Goal: Task Accomplishment & Management: Manage account settings

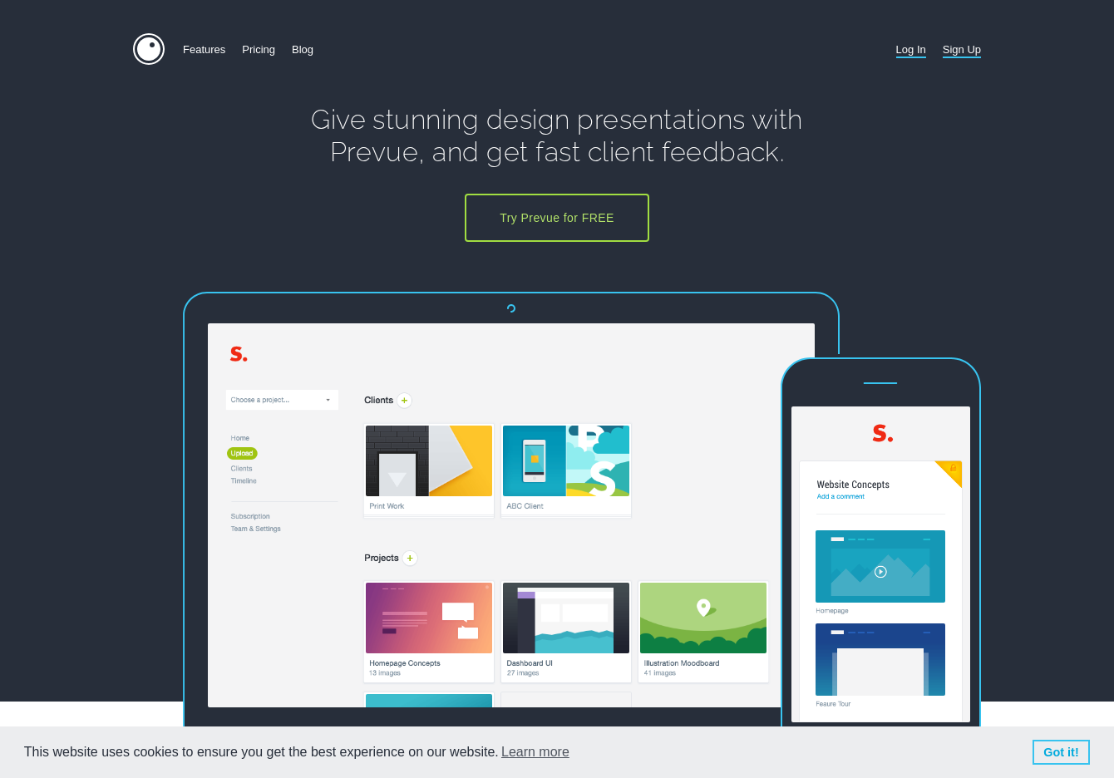
click at [909, 49] on link "Log In" at bounding box center [911, 49] width 30 height 32
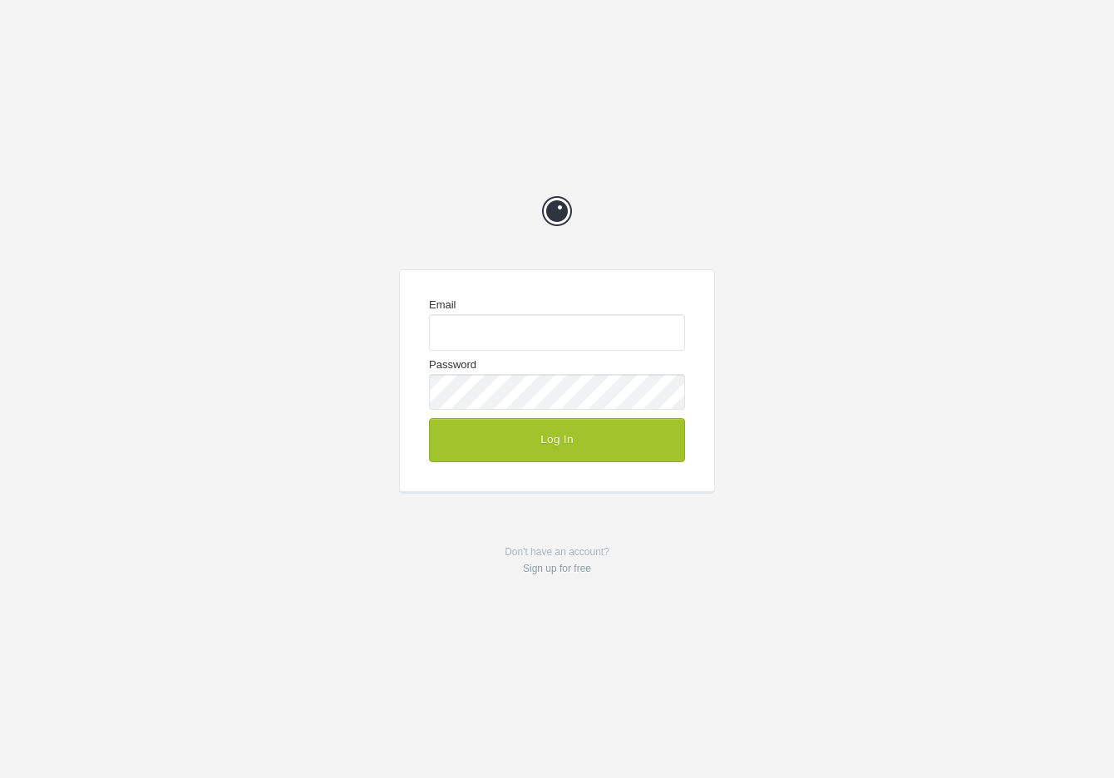
type input "enquiries@jeremyhickman.co.uk"
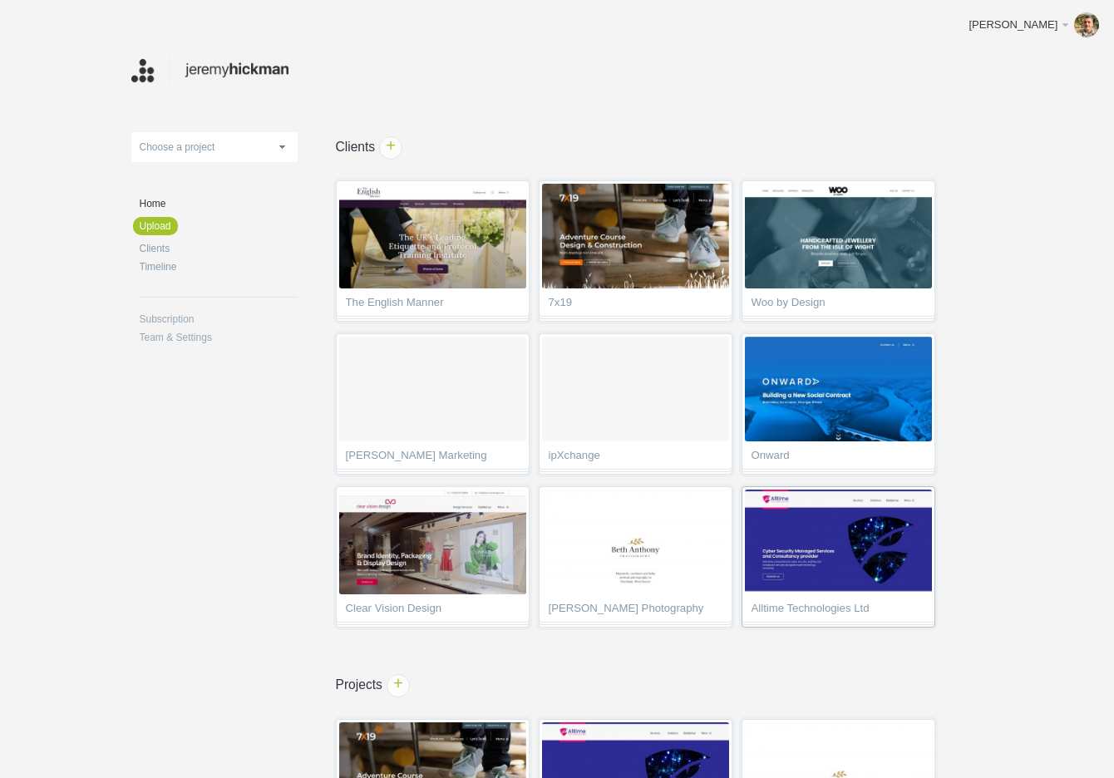
click at [821, 567] on img at bounding box center [838, 542] width 187 height 105
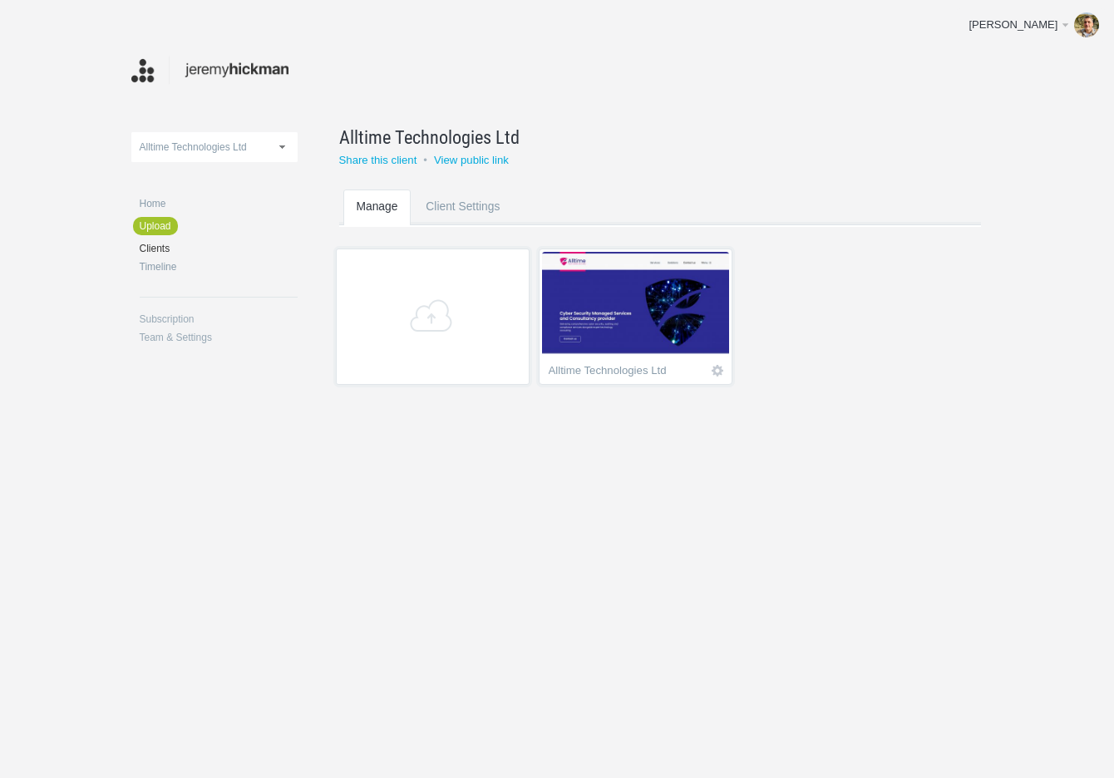
click at [668, 323] on img at bounding box center [635, 304] width 187 height 105
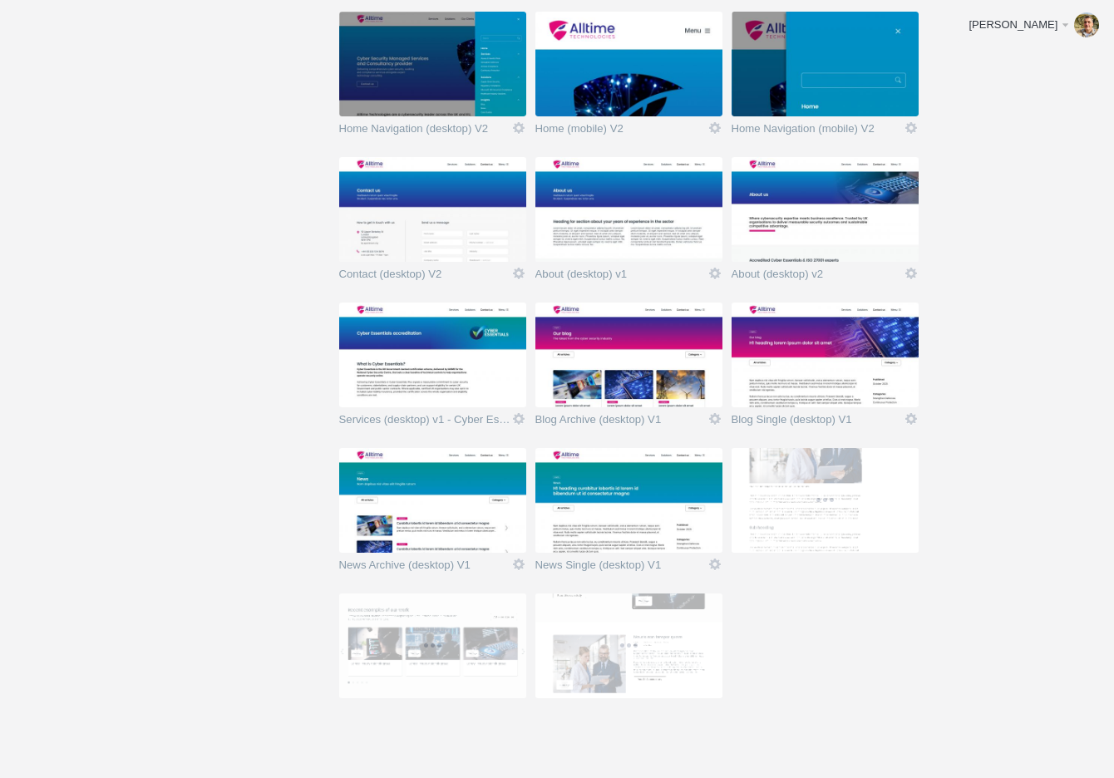
scroll to position [570, 0]
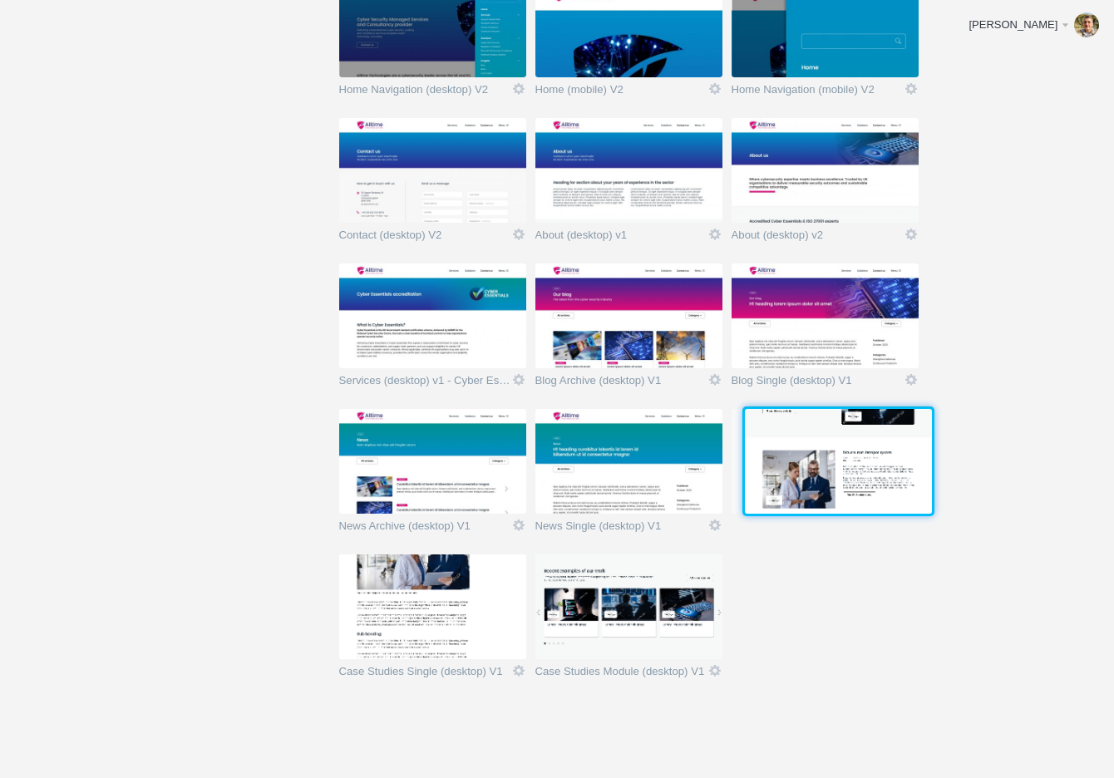
drag, startPoint x: 664, startPoint y: 629, endPoint x: 871, endPoint y: 481, distance: 254.5
click at [871, 481] on img at bounding box center [838, 461] width 187 height 105
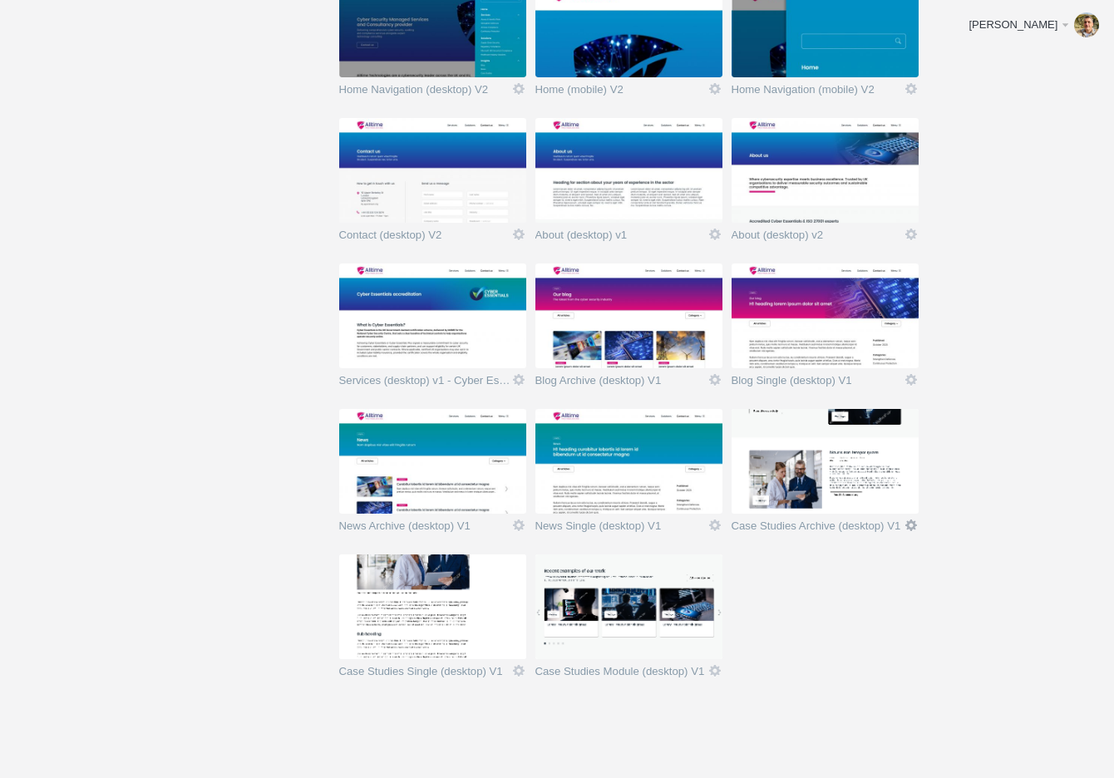
click at [913, 521] on link "Edit" at bounding box center [911, 525] width 15 height 15
click at [885, 451] on link "Edit / Replace" at bounding box center [878, 456] width 101 height 19
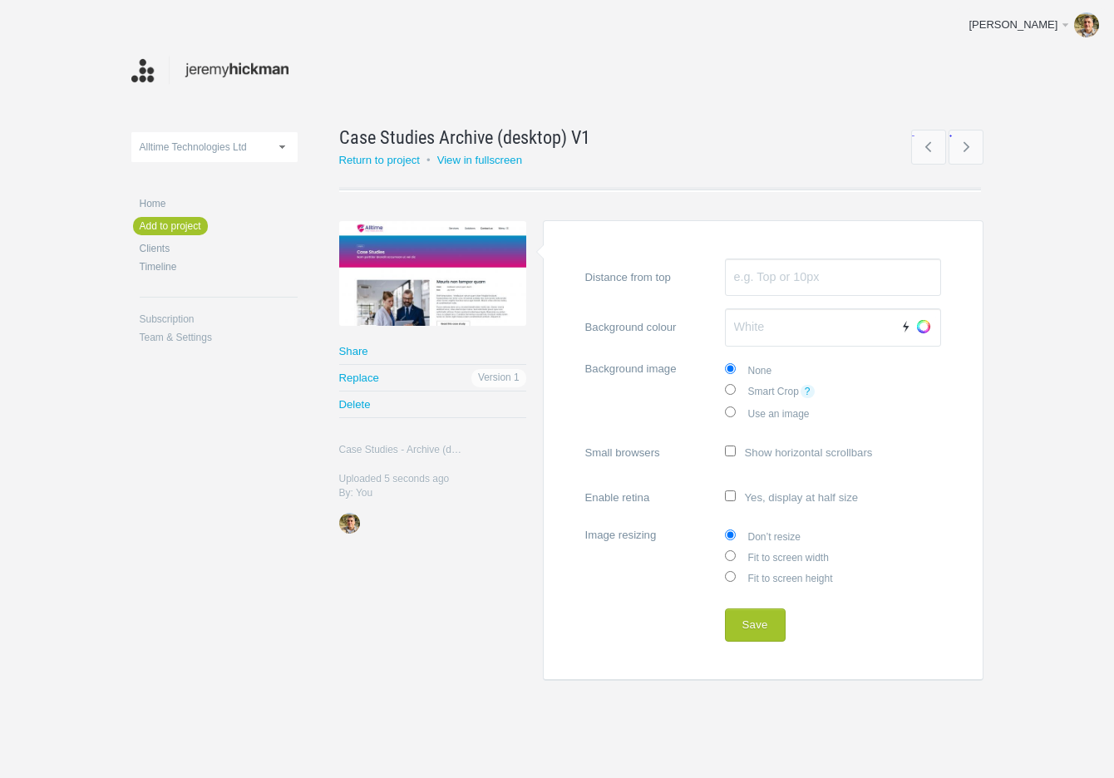
click at [775, 554] on label "Fit to screen width" at bounding box center [833, 556] width 216 height 21
click at [736, 554] on input "Fit to screen width" at bounding box center [730, 555] width 11 height 11
radio input "true"
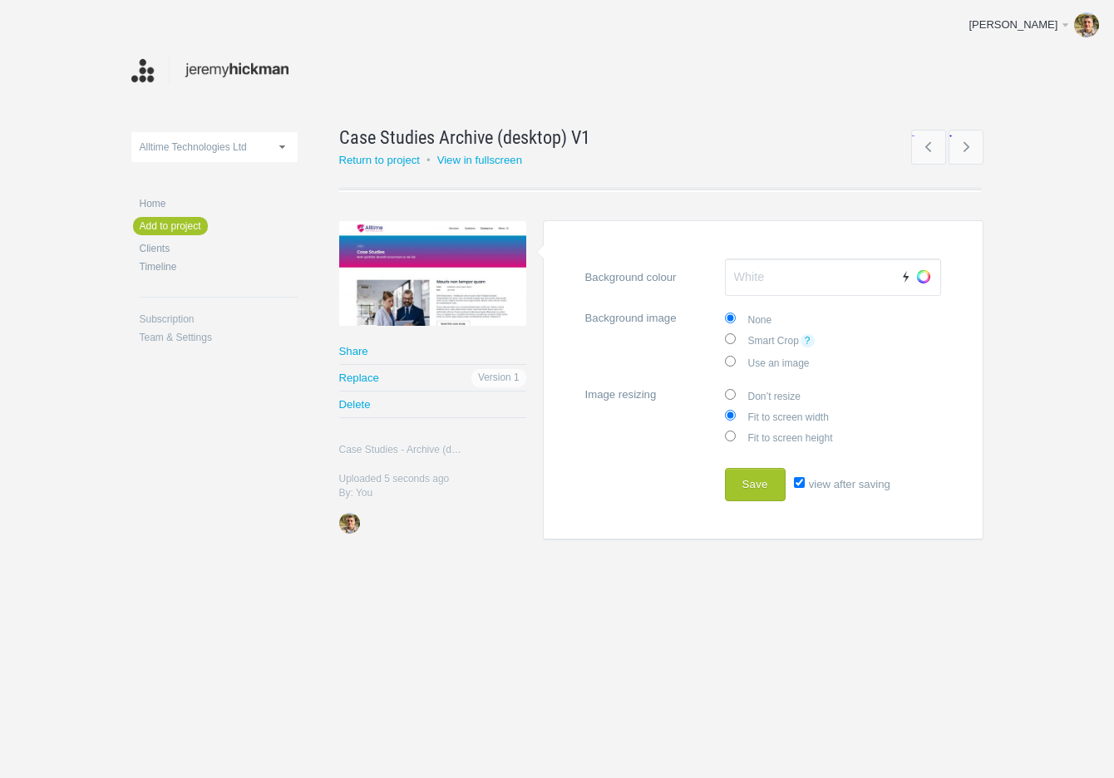
click at [799, 481] on input "view after saving" at bounding box center [799, 482] width 11 height 11
checkbox input "false"
click at [743, 484] on button "Save" at bounding box center [755, 484] width 61 height 33
click at [359, 351] on link "Share" at bounding box center [432, 351] width 187 height 26
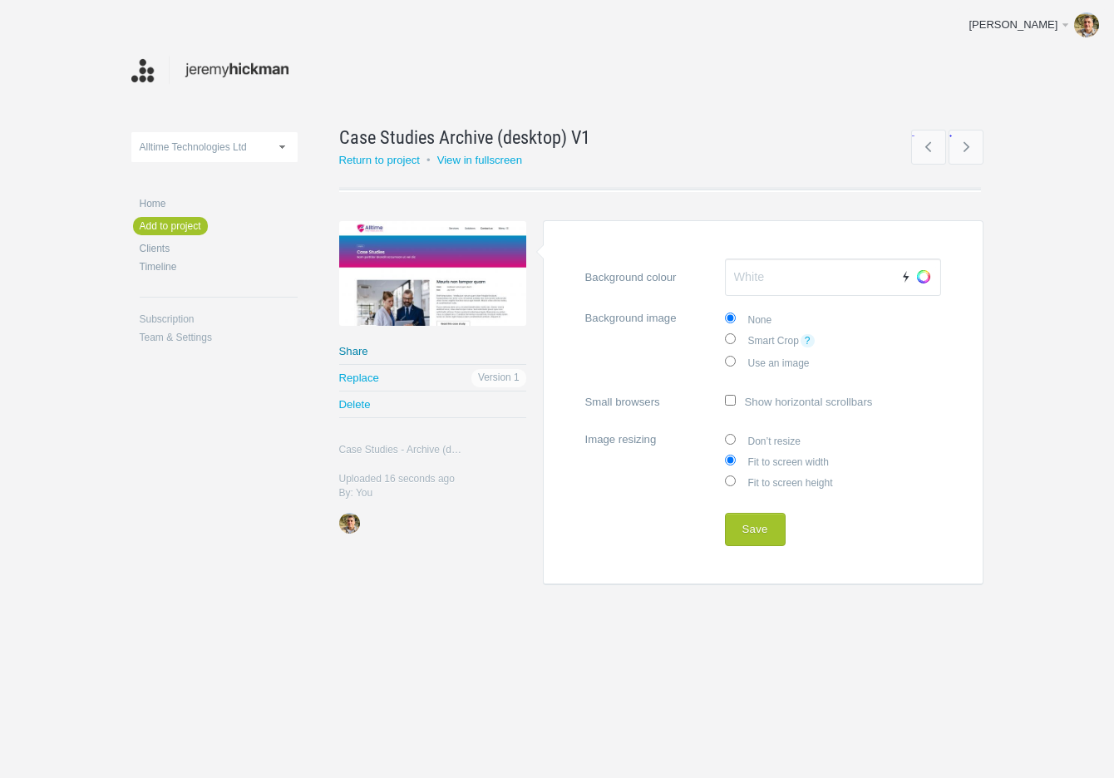
click at [362, 351] on link "Share" at bounding box center [432, 351] width 187 height 26
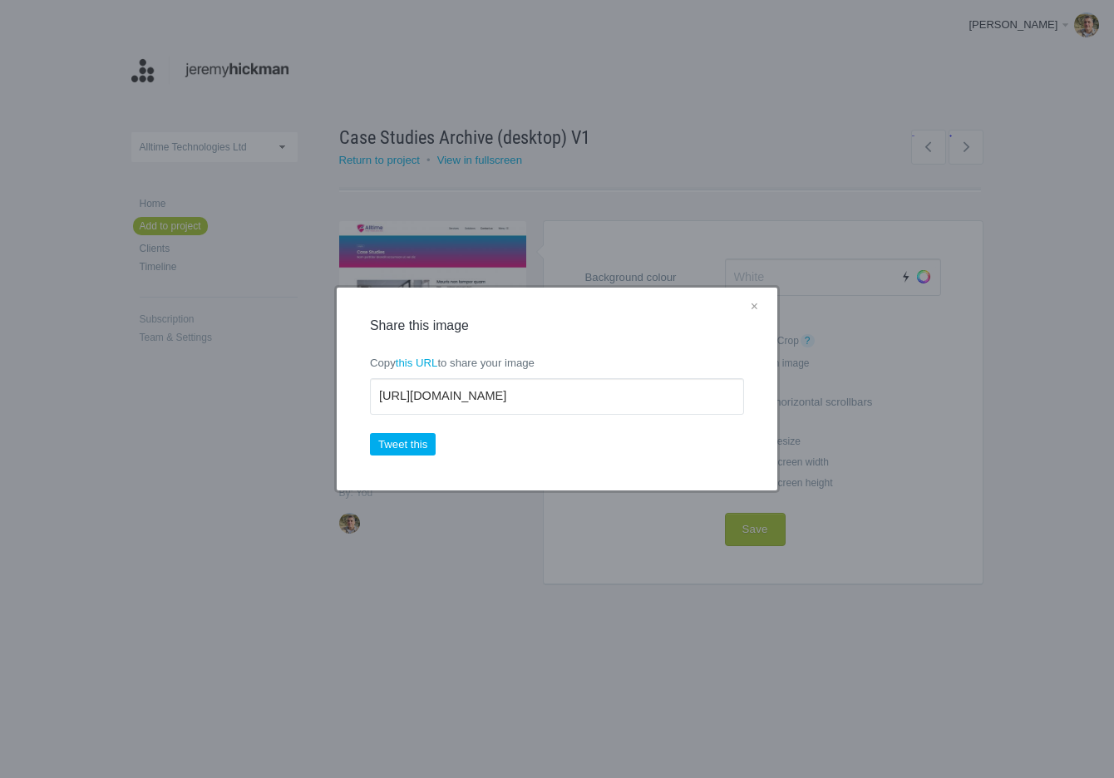
click at [759, 305] on link "×" at bounding box center [754, 308] width 21 height 22
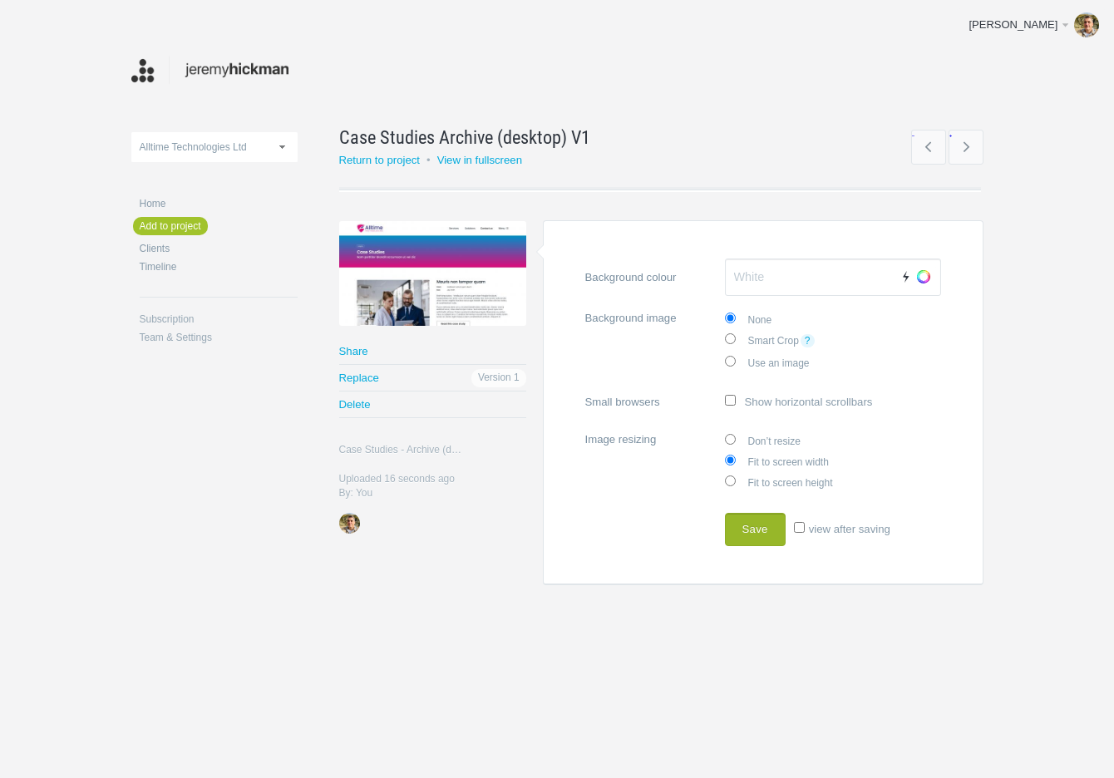
click at [751, 528] on button "Save" at bounding box center [755, 529] width 61 height 33
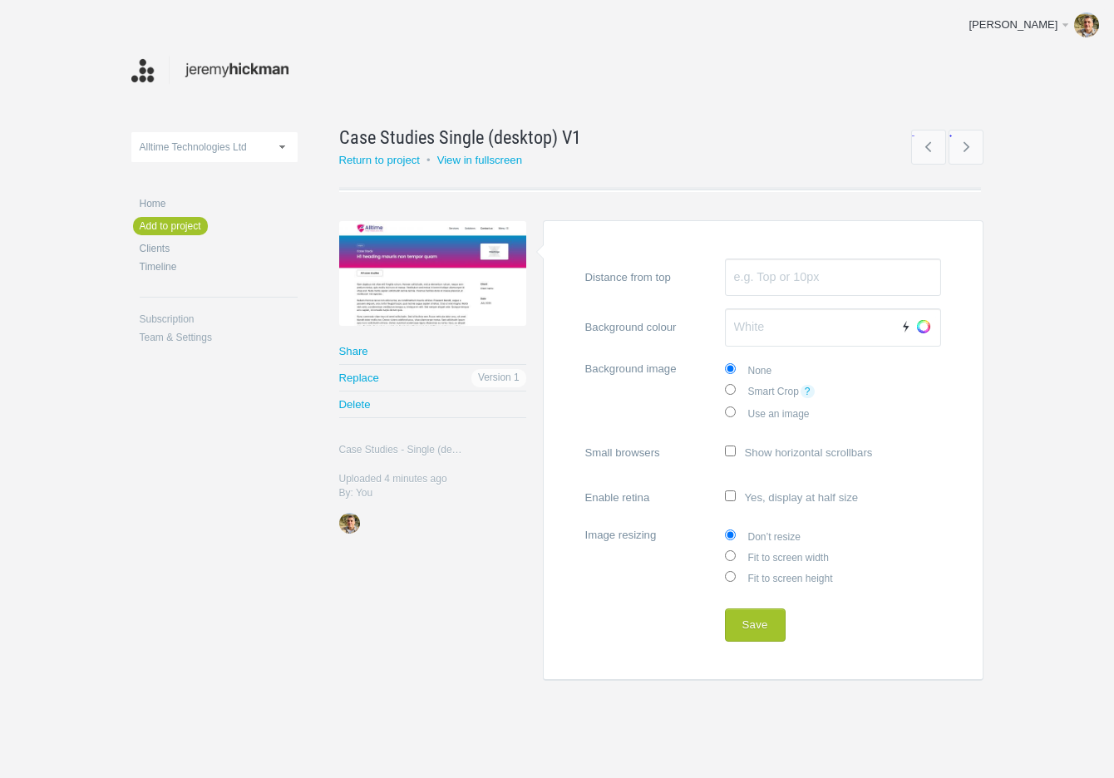
click at [769, 555] on label "Fit to screen width" at bounding box center [833, 556] width 216 height 21
click at [736, 555] on input "Fit to screen width" at bounding box center [730, 555] width 11 height 11
radio input "true"
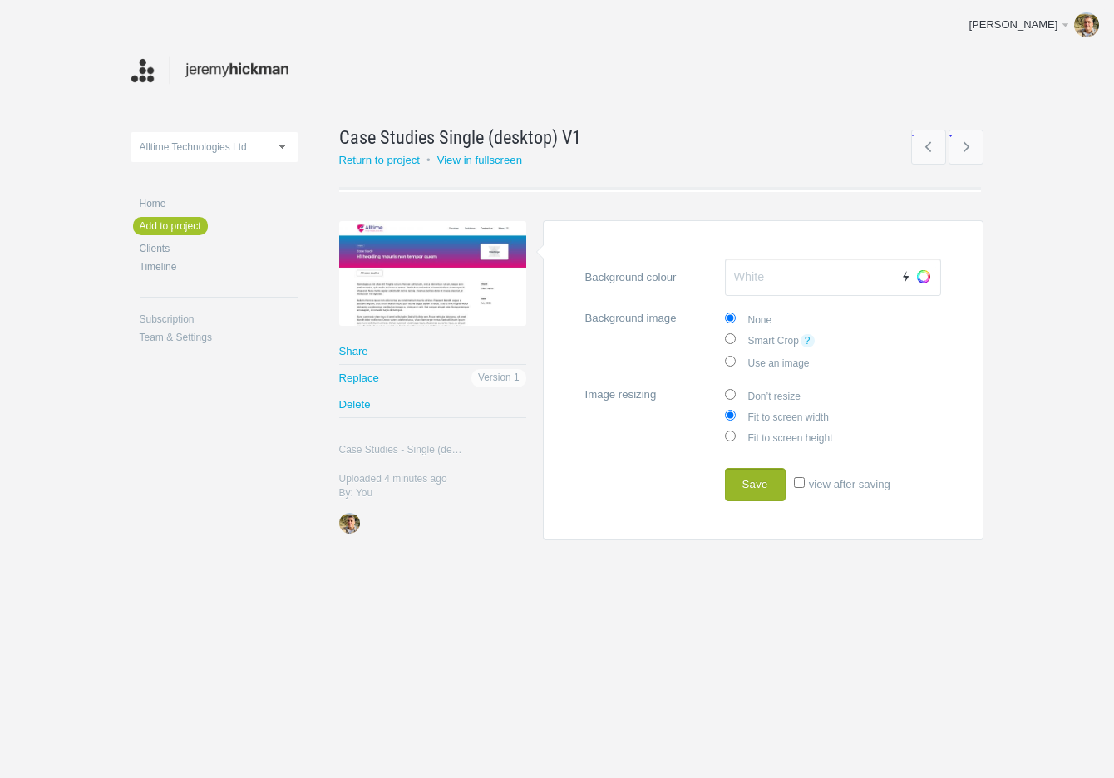
click at [754, 471] on button "Save" at bounding box center [755, 484] width 61 height 33
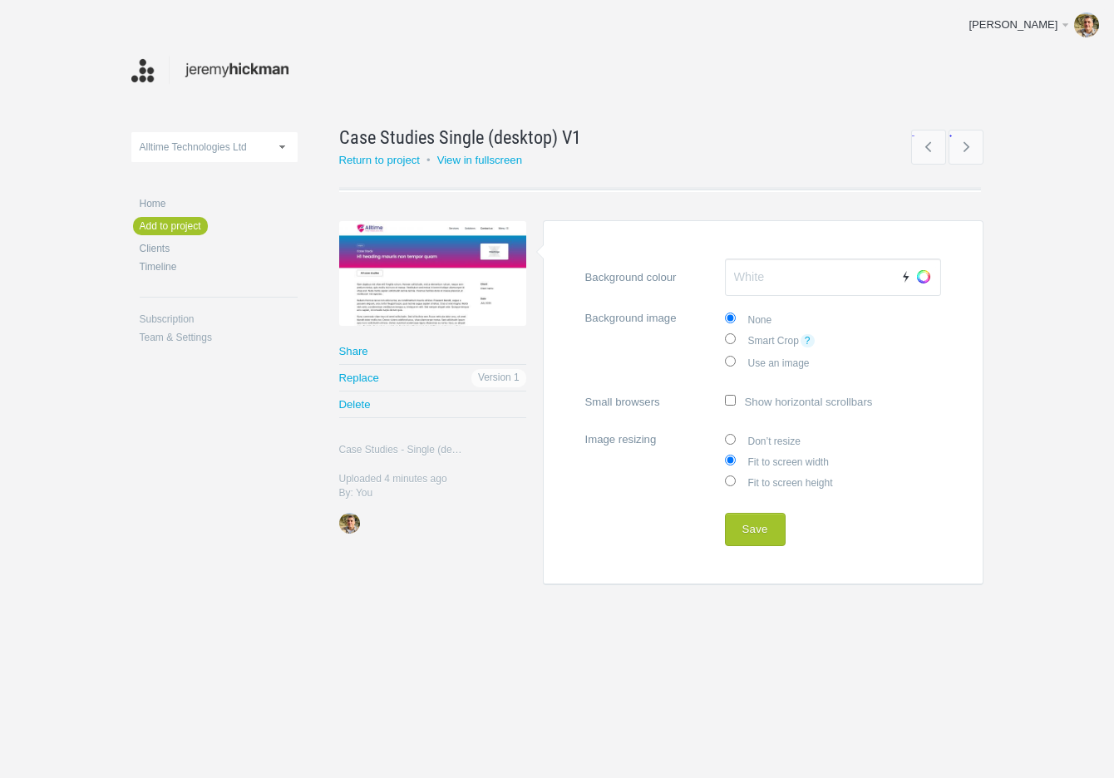
click at [353, 347] on link "Share" at bounding box center [432, 351] width 187 height 26
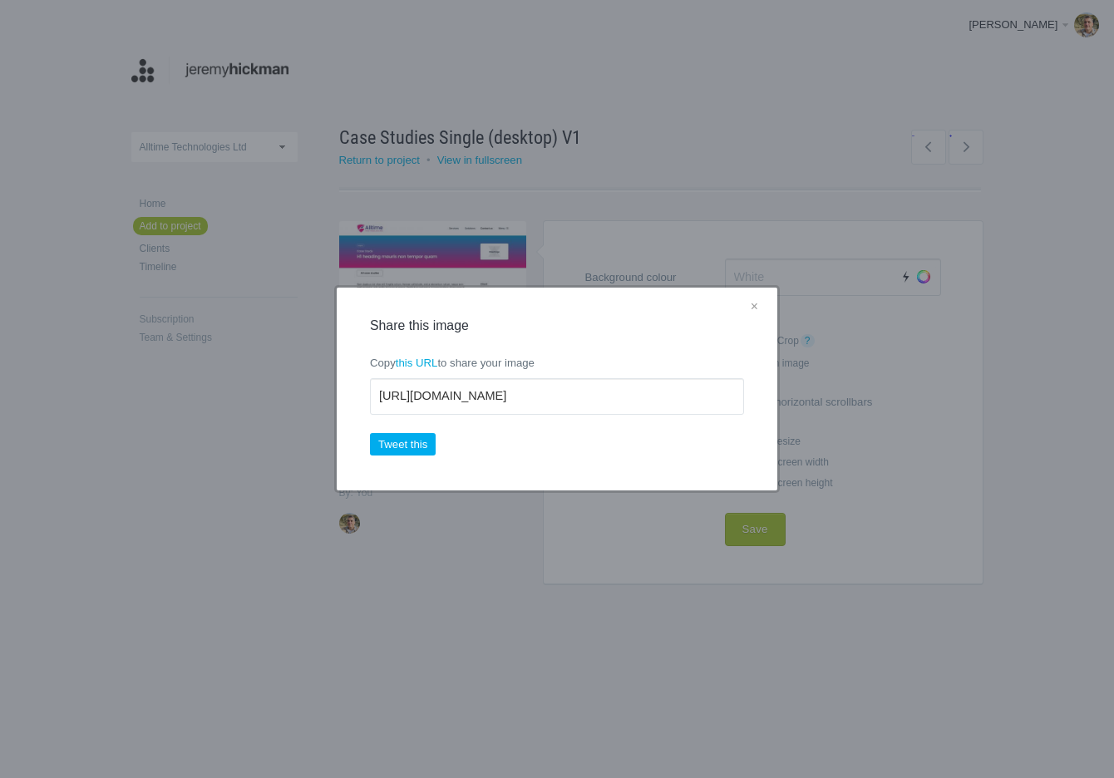
click at [752, 305] on link "×" at bounding box center [754, 308] width 21 height 22
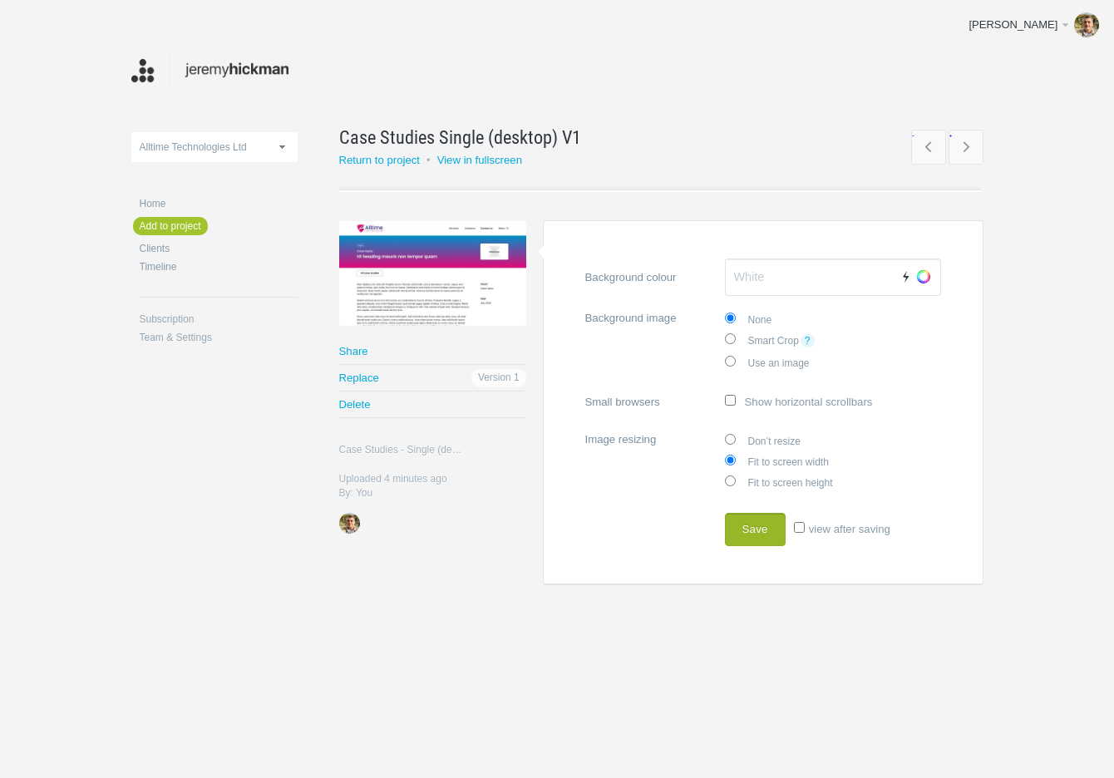
click at [772, 523] on button "Save" at bounding box center [755, 529] width 61 height 33
click at [966, 142] on link "→" at bounding box center [966, 147] width 35 height 35
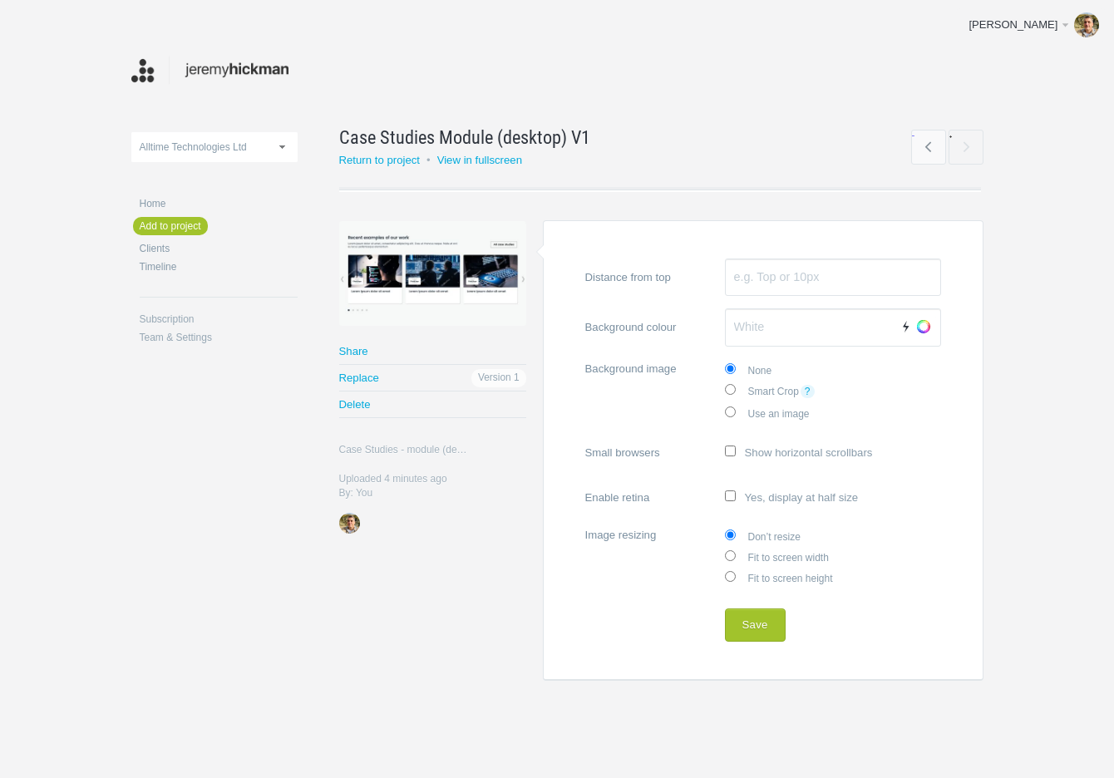
click at [762, 550] on label "Fit to screen width" at bounding box center [833, 556] width 216 height 21
click at [736, 550] on input "Fit to screen width" at bounding box center [730, 555] width 11 height 11
radio input "true"
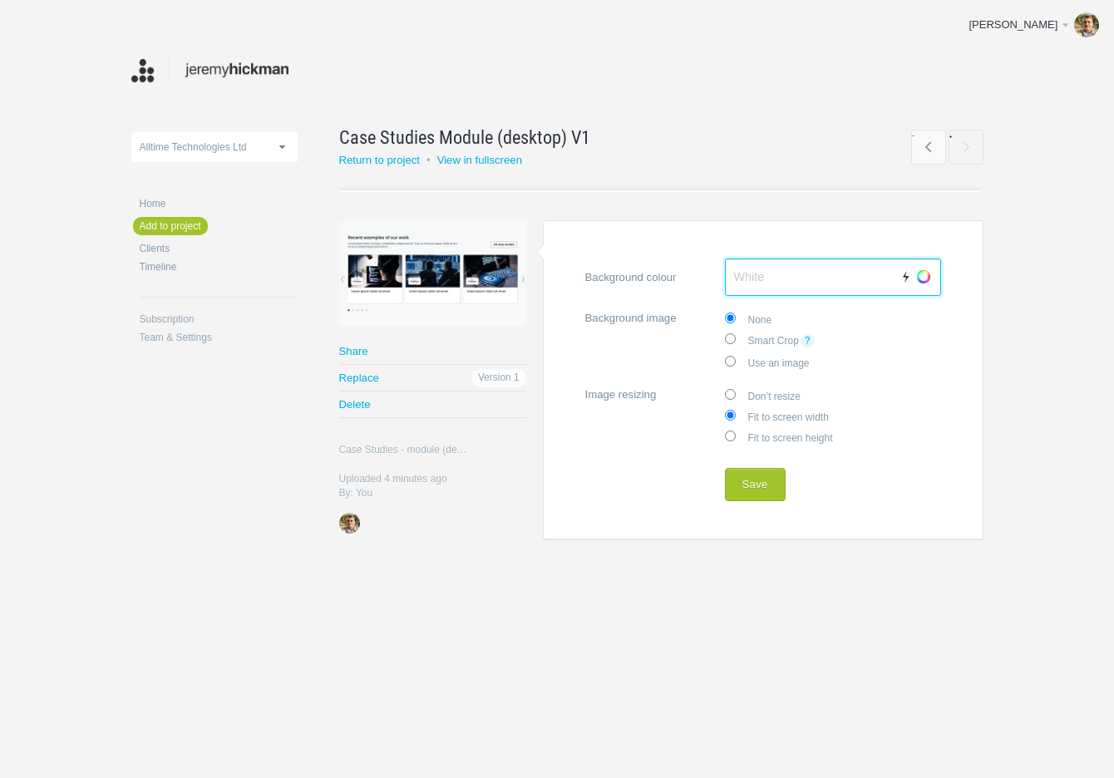
click at [772, 281] on input "Background colour Auto Choose" at bounding box center [833, 278] width 216 height 38
type input "#414141"
click at [771, 388] on label "Don’t resize" at bounding box center [833, 395] width 216 height 21
click at [736, 389] on input "Don’t resize" at bounding box center [730, 394] width 11 height 11
radio input "true"
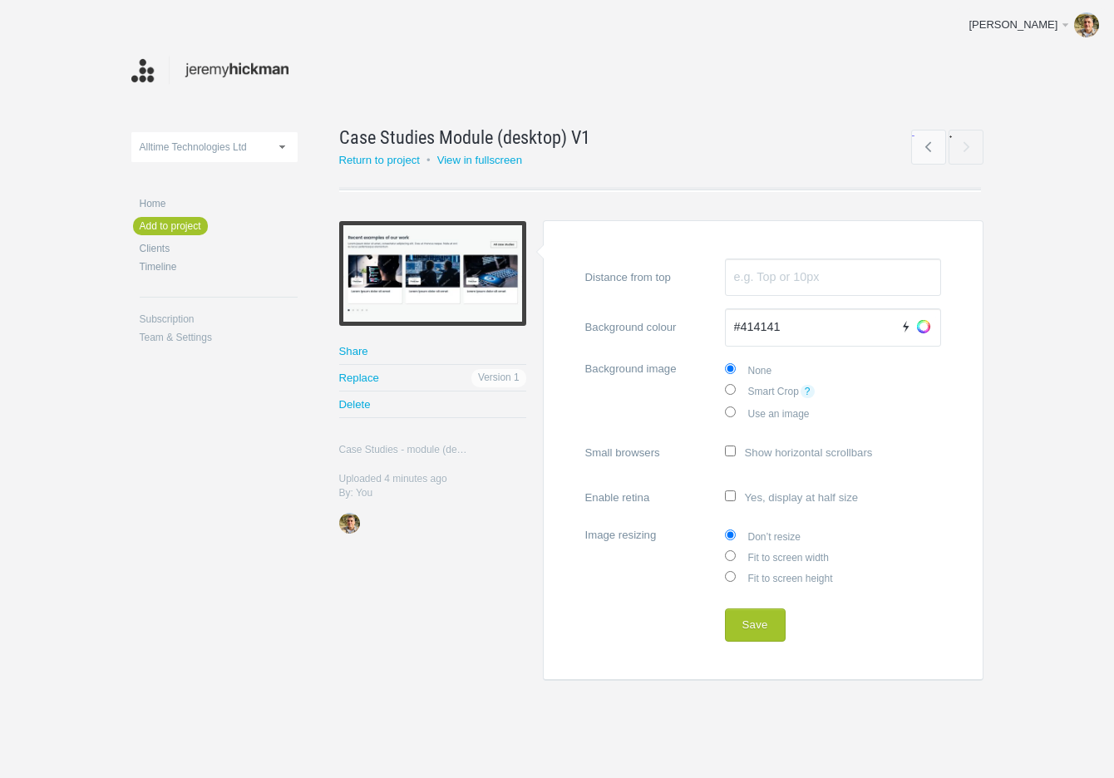
click at [773, 499] on label "Enable retina Yes, display at half size" at bounding box center [763, 497] width 356 height 32
click at [736, 499] on input "Enable retina Yes, display at half size" at bounding box center [730, 496] width 11 height 11
checkbox input "true"
click at [796, 621] on input "view after saving" at bounding box center [799, 623] width 11 height 11
checkbox input "true"
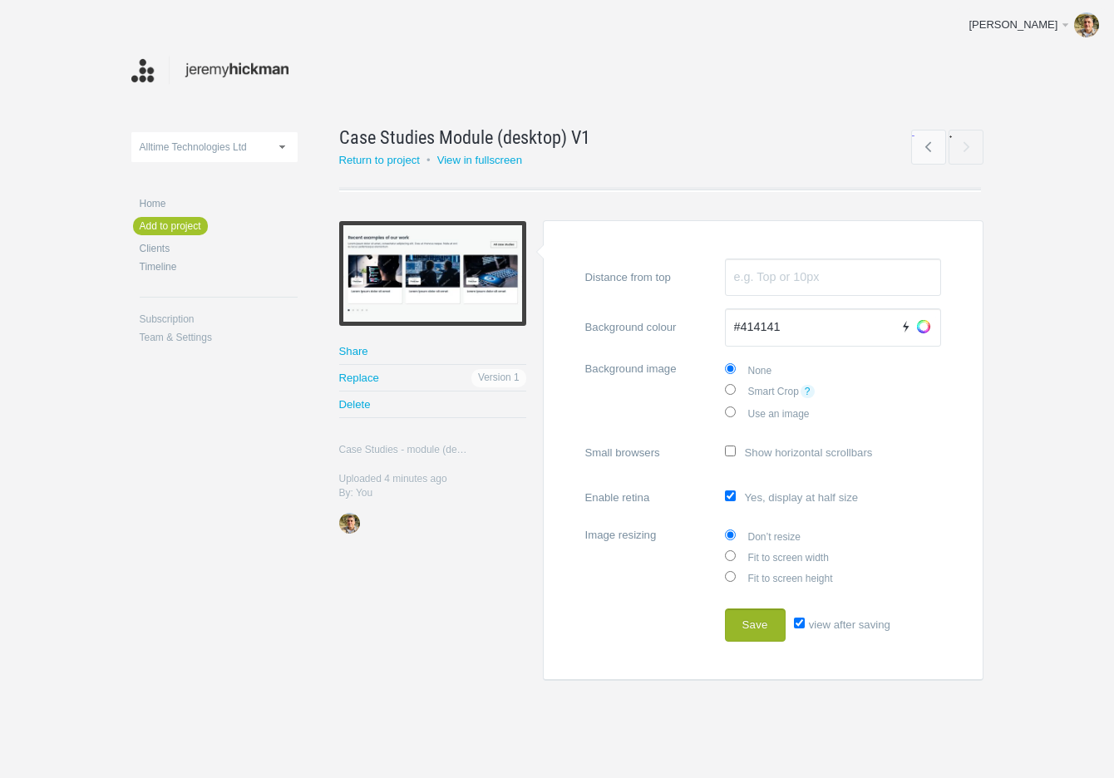
click at [761, 624] on button "Save" at bounding box center [755, 625] width 61 height 33
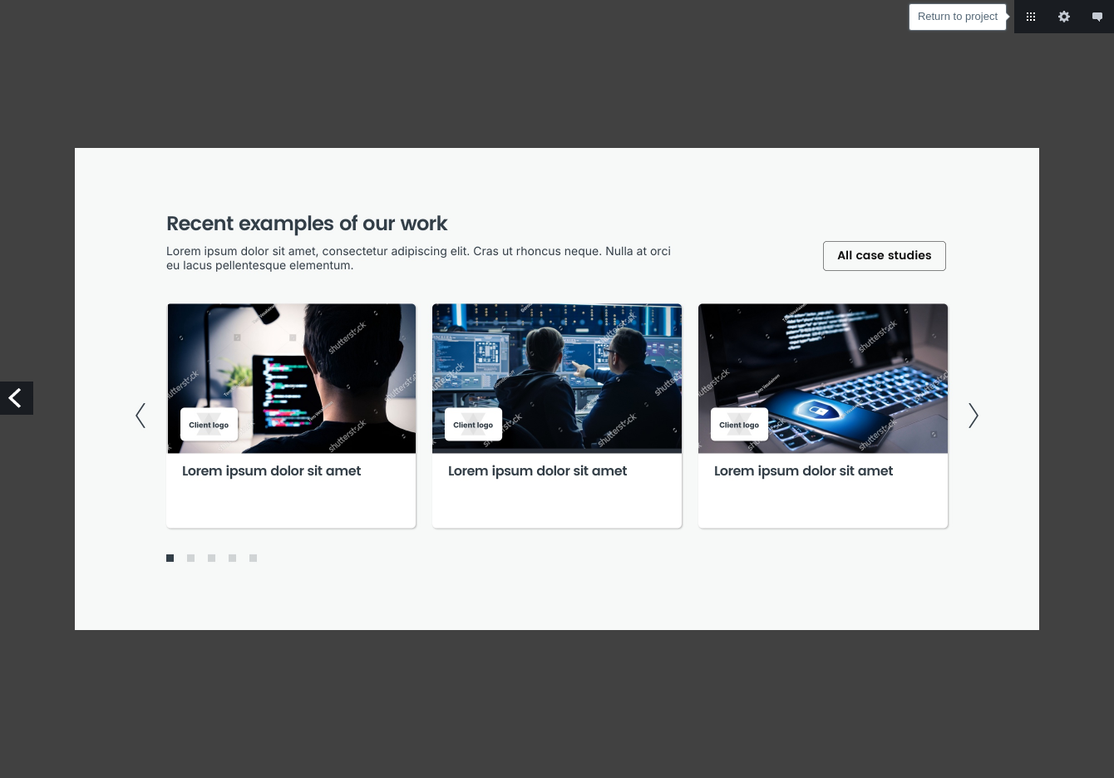
click at [1031, 14] on link "Return to project" at bounding box center [1030, 16] width 33 height 33
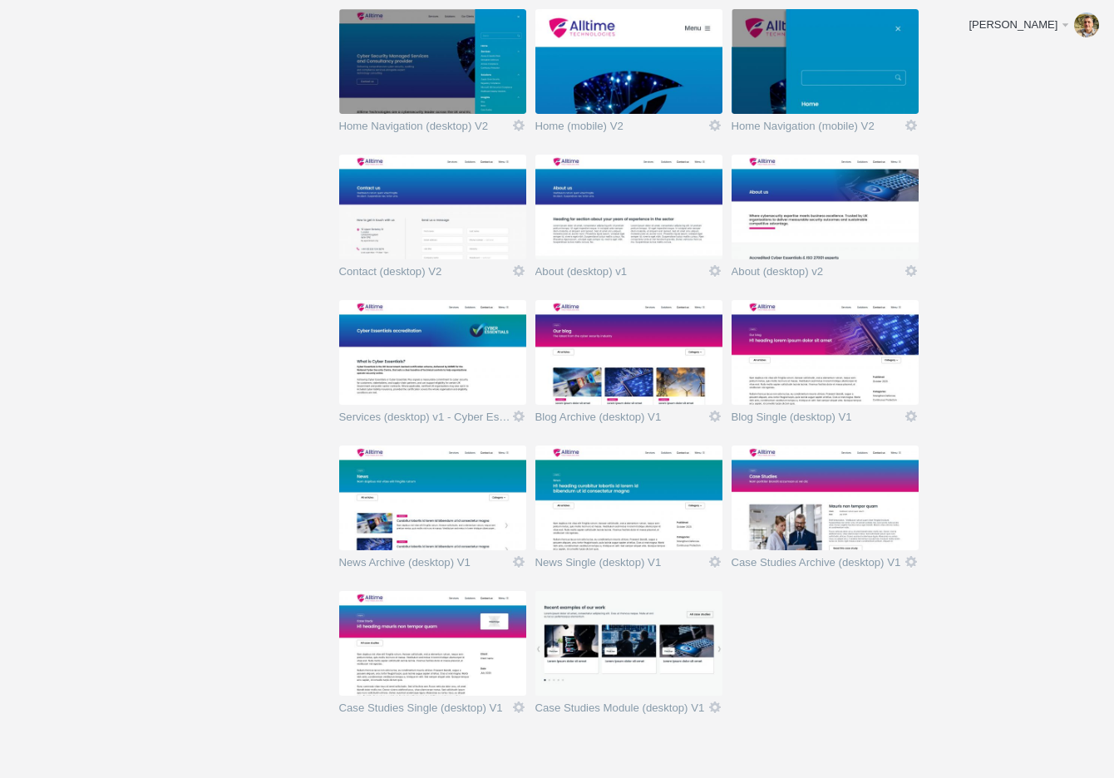
scroll to position [570, 0]
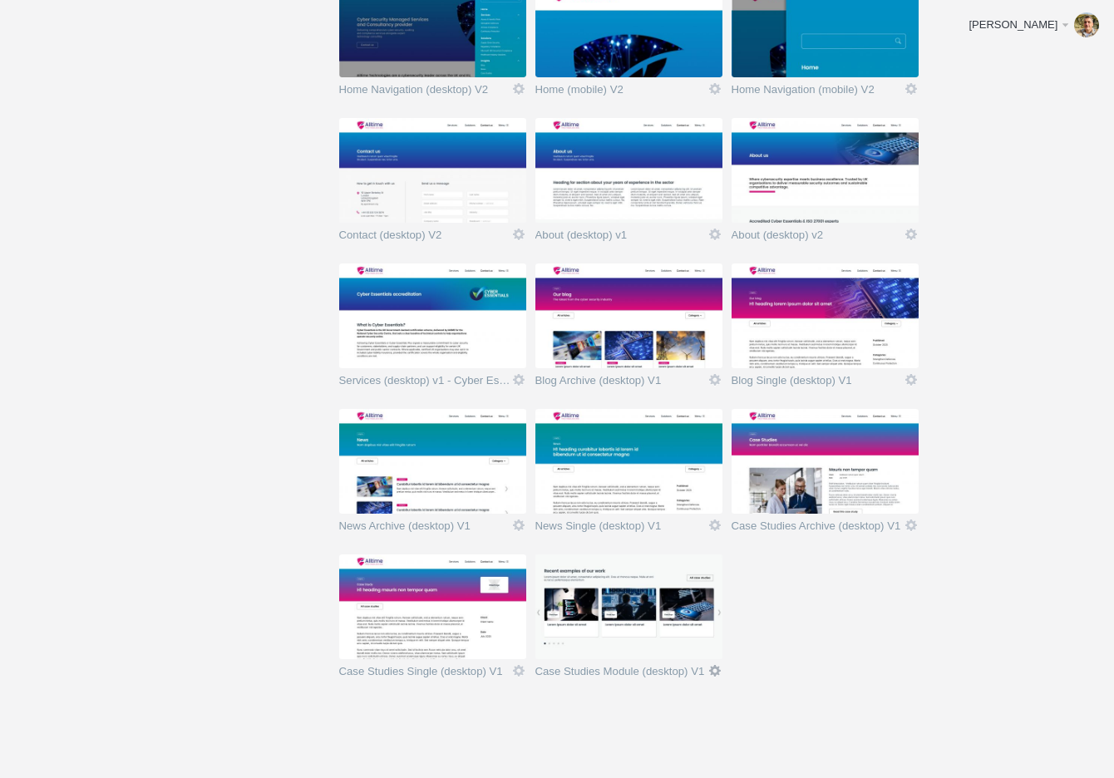
click at [713, 668] on link "Icon" at bounding box center [715, 671] width 15 height 15
click at [683, 596] on link "Edit / Replace" at bounding box center [682, 602] width 101 height 19
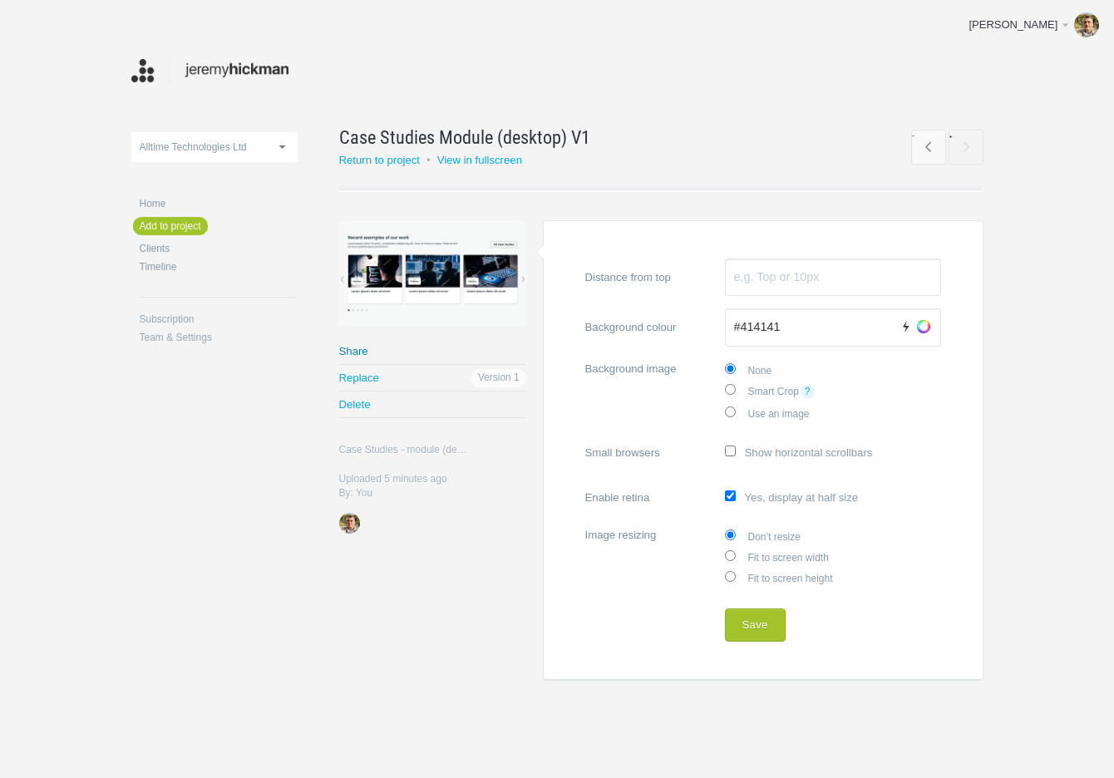
click at [364, 342] on link "Share" at bounding box center [432, 351] width 187 height 26
